Goal: Information Seeking & Learning: Check status

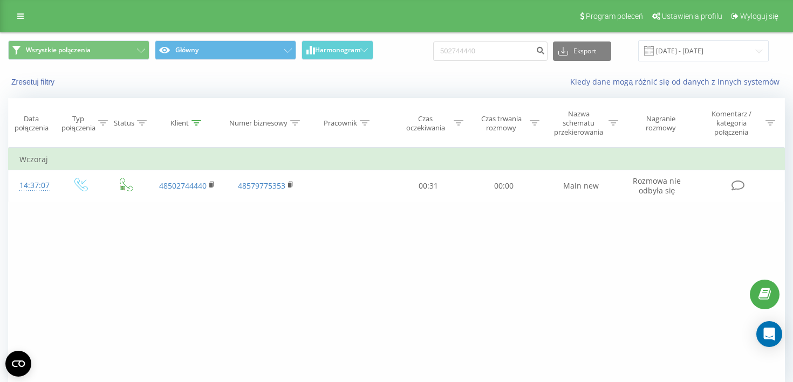
click at [509, 59] on input "502744440" at bounding box center [490, 51] width 114 height 19
type input "601 733 907"
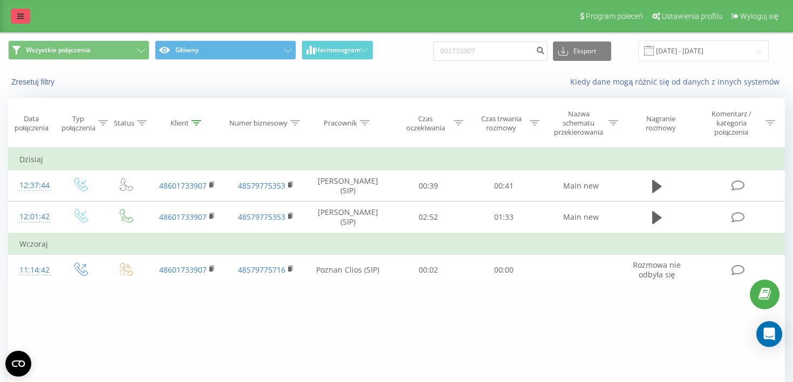
click at [13, 17] on link at bounding box center [20, 16] width 19 height 15
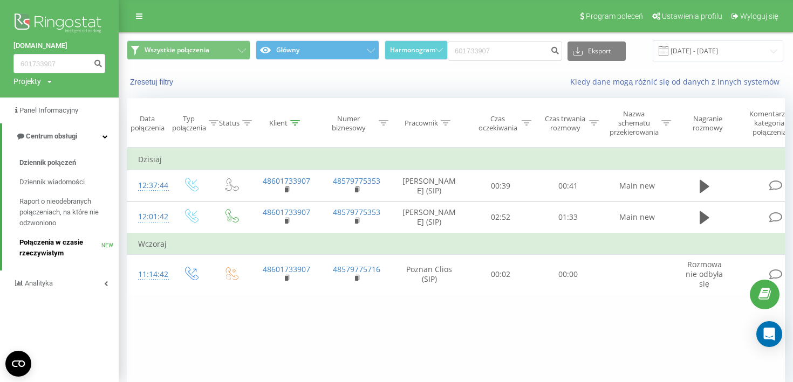
click at [54, 250] on span "Połączenia w czasie rzeczywistym" at bounding box center [60, 248] width 82 height 22
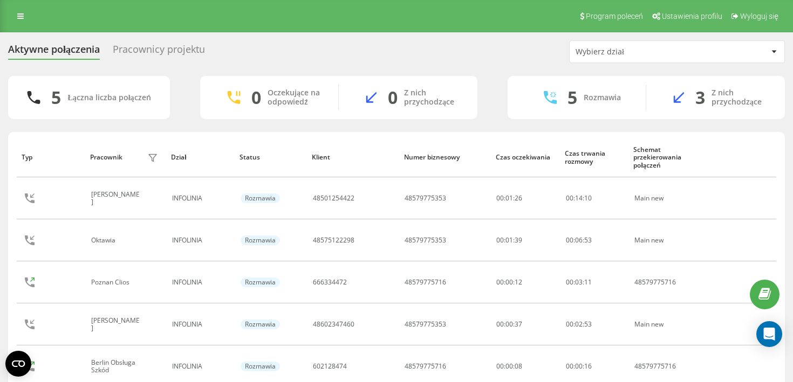
click at [183, 45] on div "Pracownicy projektu" at bounding box center [159, 52] width 92 height 17
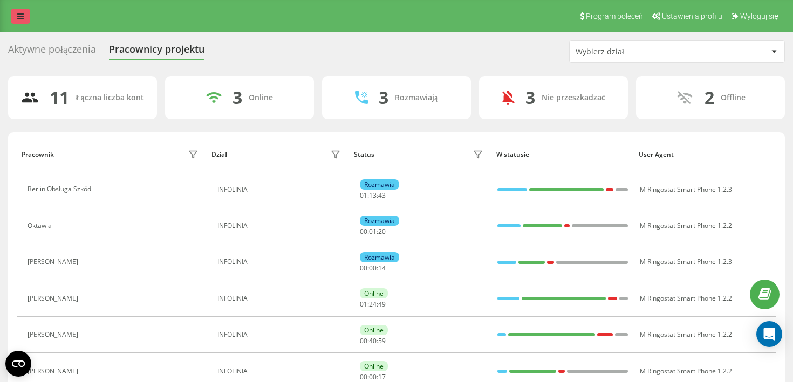
click at [19, 20] on link at bounding box center [20, 16] width 19 height 15
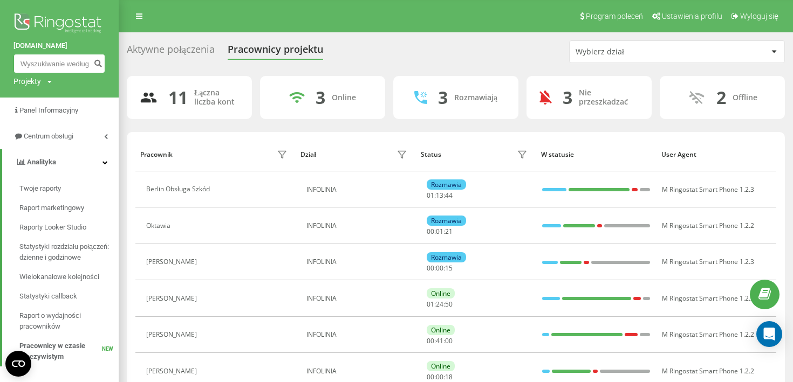
click at [29, 67] on input at bounding box center [59, 63] width 92 height 19
paste input "512710108"
type input "512710108"
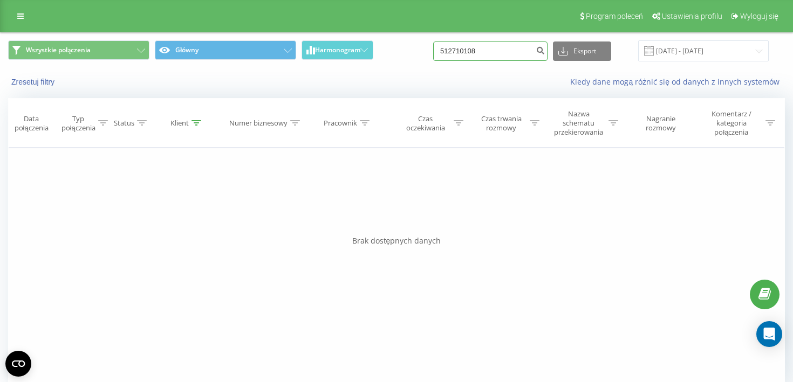
click at [509, 55] on input "512710108" at bounding box center [490, 51] width 114 height 19
click at [29, 16] on link at bounding box center [20, 16] width 19 height 15
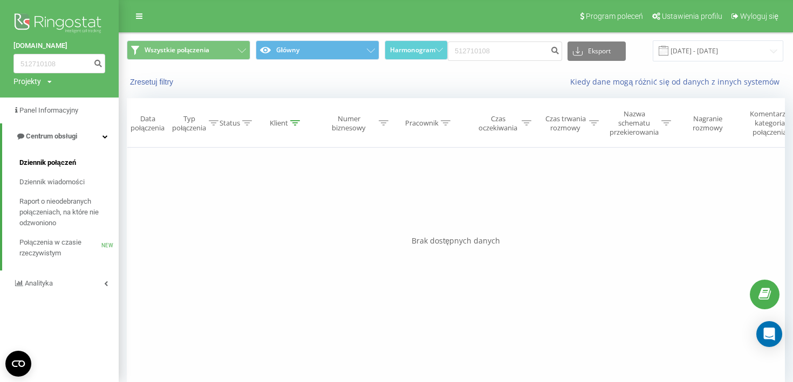
click at [49, 165] on span "Dziennik połączeń" at bounding box center [47, 162] width 57 height 11
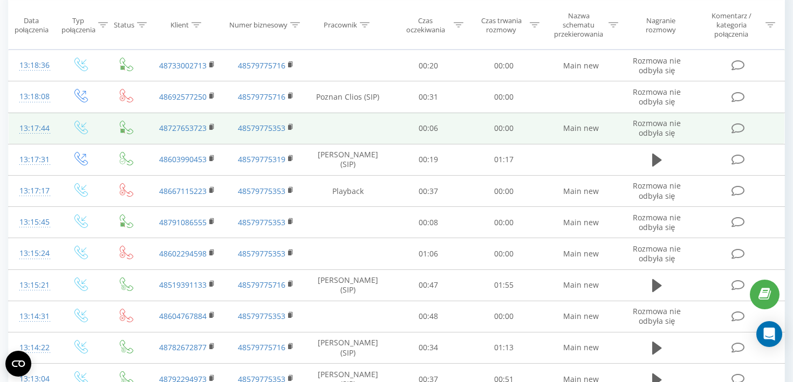
scroll to position [123, 0]
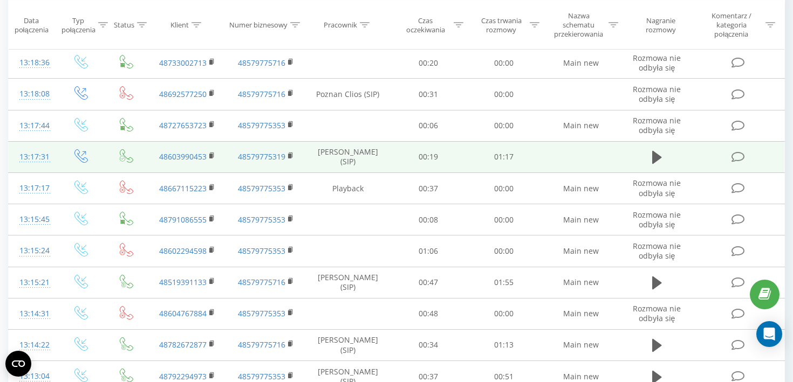
click at [602, 158] on td at bounding box center [581, 156] width 79 height 31
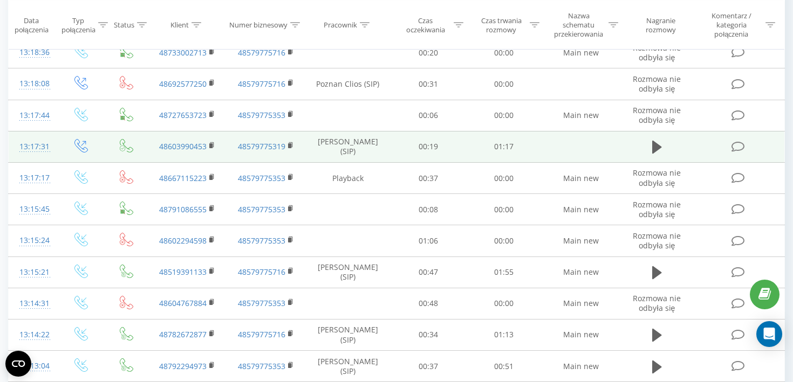
scroll to position [133, 0]
click at [660, 153] on icon at bounding box center [657, 147] width 10 height 15
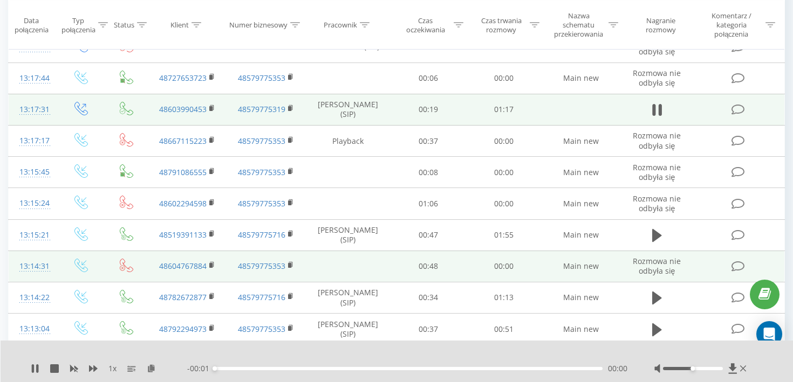
scroll to position [182, 0]
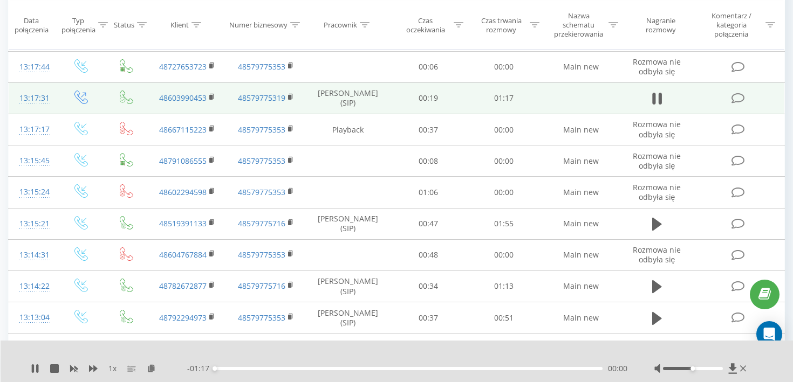
click at [131, 371] on rect at bounding box center [129, 371] width 5 height 1
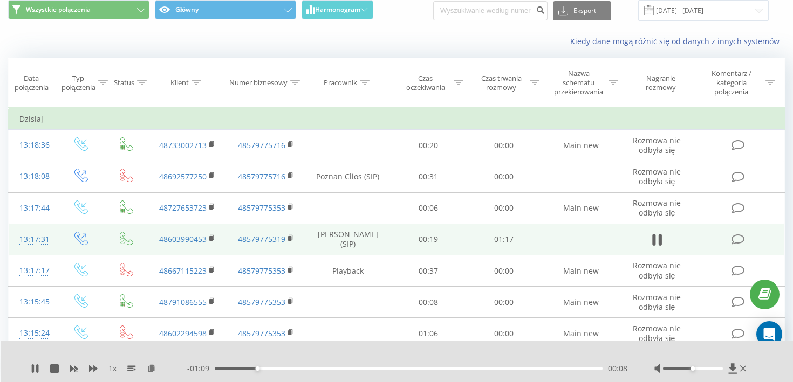
scroll to position [0, 0]
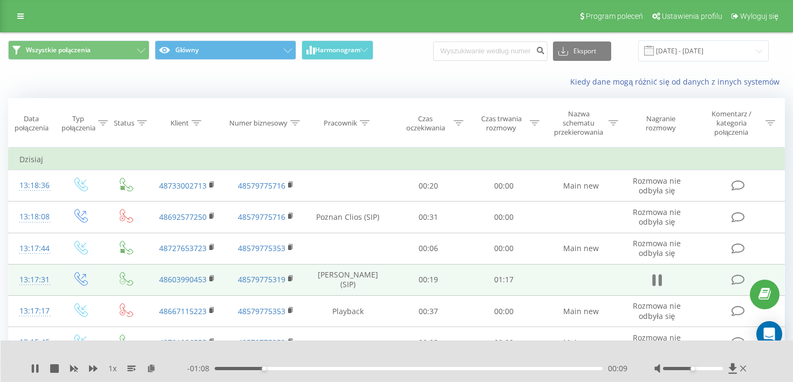
click at [661, 280] on icon at bounding box center [660, 281] width 3 height 12
